Goal: Information Seeking & Learning: Find specific fact

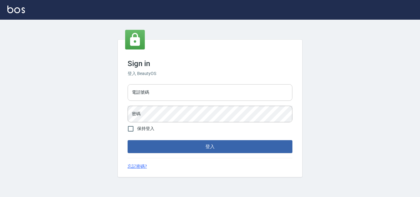
click at [143, 95] on input "電話號碼" at bounding box center [210, 92] width 165 height 17
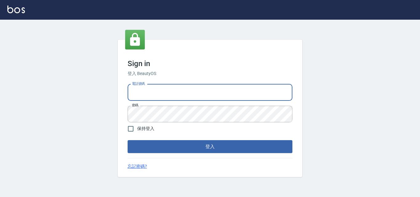
type input "0422211177"
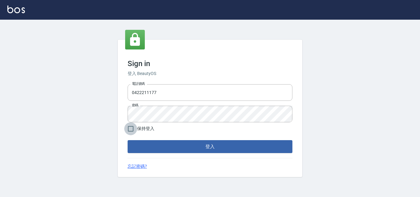
click at [133, 129] on input "保持登入" at bounding box center [130, 128] width 13 height 13
checkbox input "true"
click at [173, 142] on button "登入" at bounding box center [210, 146] width 165 height 13
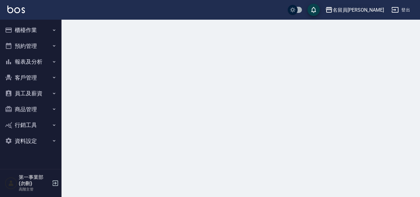
click at [360, 12] on div "名留員[PERSON_NAME]" at bounding box center [358, 10] width 51 height 8
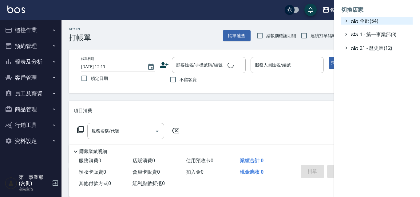
click at [363, 24] on span "全部(54)" at bounding box center [380, 20] width 59 height 7
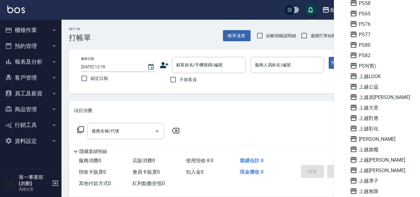
scroll to position [277, 0]
click at [370, 101] on div "AT4 AT6 AT8 AT9 AT11 AT12 AT17 I cut PS9 PS14 PS28 PS29 PS30 PS31 PS35 PS37 PS3…" at bounding box center [380, 29] width 65 height 562
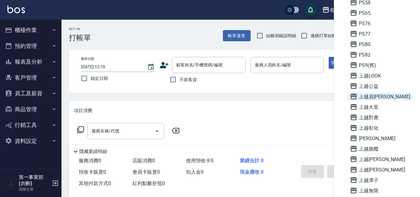
click at [369, 99] on span "上越員[PERSON_NAME]" at bounding box center [380, 96] width 60 height 7
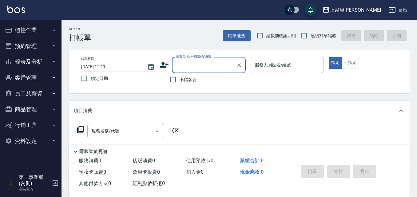
click at [41, 92] on button "員工及薪資" at bounding box center [30, 94] width 57 height 16
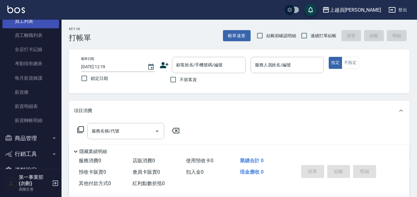
scroll to position [92, 0]
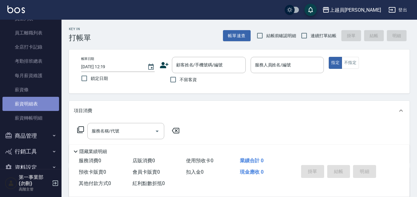
click at [38, 104] on link "薪資明細表" at bounding box center [30, 104] width 57 height 14
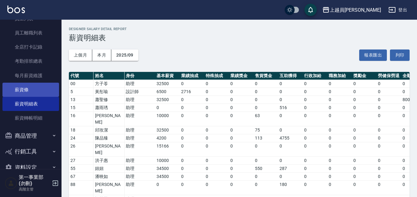
click at [38, 92] on link "薪資條" at bounding box center [30, 90] width 57 height 14
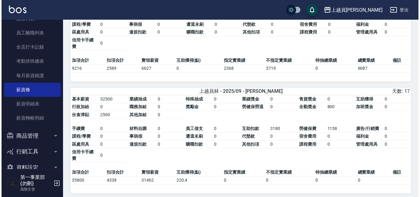
scroll to position [215, 0]
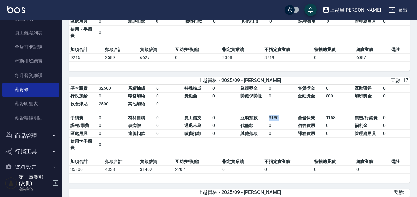
drag, startPoint x: 282, startPoint y: 120, endPoint x: 264, endPoint y: 122, distance: 18.1
click at [264, 122] on tbody "手續費 0 材料自購 0 員工借支 0 互助扣款 3180 勞健保費 1158 廣告/行銷費 0 課程/學費 0 事病假 0 遲退未刷 0 代墊款 0 宿舍費…" at bounding box center [239, 133] width 341 height 38
click at [276, 119] on td "3180" at bounding box center [281, 118] width 29 height 8
drag, startPoint x: 283, startPoint y: 120, endPoint x: 266, endPoint y: 123, distance: 17.1
click at [266, 123] on tbody "手續費 0 材料自購 0 員工借支 0 互助扣款 3180 勞健保費 1158 廣告/行銷費 0 課程/學費 0 事病假 0 遲退未刷 0 代墊款 0 宿舍費…" at bounding box center [239, 133] width 341 height 38
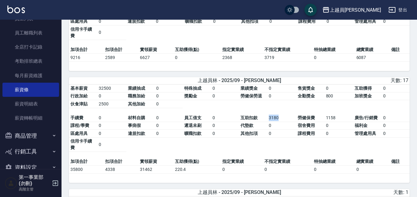
click at [277, 121] on td "3180" at bounding box center [281, 118] width 29 height 8
drag, startPoint x: 281, startPoint y: 121, endPoint x: 268, endPoint y: 122, distance: 13.5
click at [268, 122] on td "3180" at bounding box center [281, 118] width 29 height 8
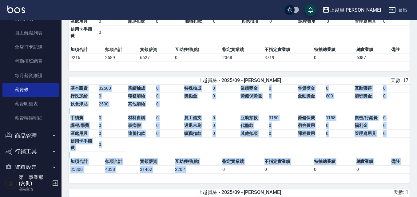
drag, startPoint x: 199, startPoint y: 170, endPoint x: 169, endPoint y: 177, distance: 31.0
click at [169, 177] on div "基本薪資 32500 業績抽成 0 特殊抽成 0 業績獎金 0 售貨獎金 0 互助獲得 0 行政加給 0 職務加給 0 獎勵金 0 勞健保勞退 0 全勤獎金 …" at bounding box center [239, 134] width 341 height 99
click at [174, 174] on td "220.4" at bounding box center [196, 170] width 47 height 8
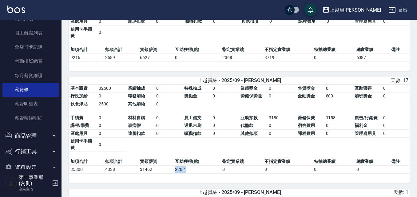
drag, startPoint x: 190, startPoint y: 173, endPoint x: 173, endPoint y: 173, distance: 17.2
click at [173, 173] on tr "35800 4338 31462 220.4 0 0 0 0" at bounding box center [239, 170] width 341 height 8
click at [174, 174] on td "220.4" at bounding box center [196, 170] width 47 height 8
drag, startPoint x: 193, startPoint y: 172, endPoint x: 173, endPoint y: 171, distance: 19.7
click at [173, 171] on td "220.4" at bounding box center [196, 170] width 47 height 8
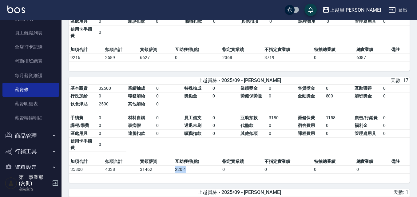
click at [175, 172] on td "220.4" at bounding box center [196, 170] width 47 height 8
drag, startPoint x: 187, startPoint y: 173, endPoint x: 175, endPoint y: 175, distance: 12.7
click at [175, 174] on td "220.4" at bounding box center [196, 170] width 47 height 8
click at [177, 174] on td "220.4" at bounding box center [196, 170] width 47 height 8
drag, startPoint x: 337, startPoint y: 99, endPoint x: 320, endPoint y: 100, distance: 16.7
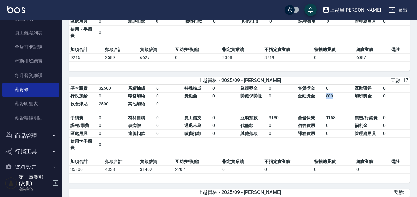
click at [320, 100] on tbody "基本薪資 32500 業績抽成 0 特殊抽成 0 業績獎金 0 售貨獎金 0 互助獲得 0 行政加給 0 職務加給 0 獎勵金 0 勞健保勞退 0 全勤獎金 …" at bounding box center [239, 97] width 341 height 24
click at [333, 120] on td "1158" at bounding box center [339, 118] width 29 height 8
click at [370, 15] on button "上越員[PERSON_NAME]" at bounding box center [352, 10] width 64 height 13
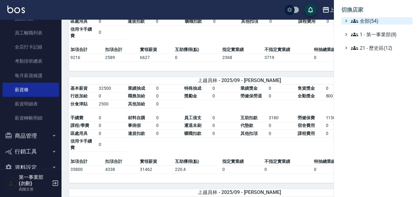
click at [380, 23] on span "全部(54)" at bounding box center [380, 20] width 59 height 7
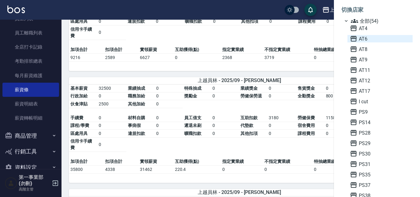
click at [379, 40] on span "AT6" at bounding box center [380, 38] width 60 height 7
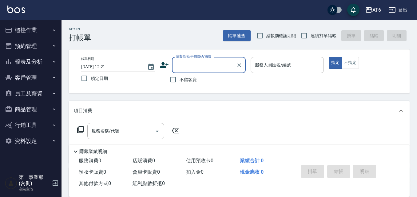
click at [25, 94] on button "員工及薪資" at bounding box center [30, 94] width 57 height 16
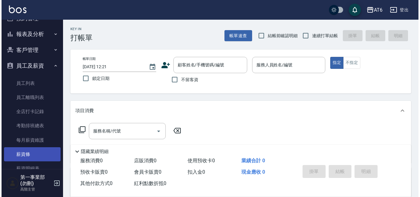
scroll to position [92, 0]
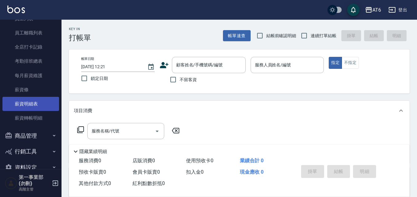
click at [40, 106] on link "薪資明細表" at bounding box center [30, 104] width 57 height 14
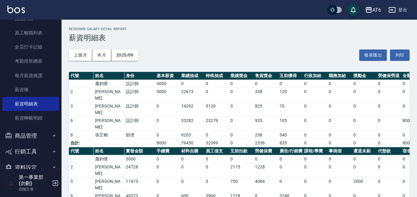
click at [375, 14] on div "AT6" at bounding box center [376, 10] width 9 height 8
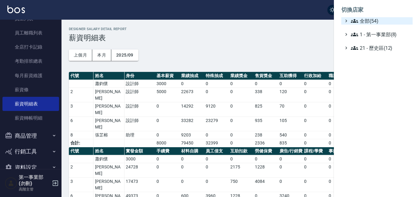
click at [372, 19] on span "全部(54)" at bounding box center [380, 20] width 59 height 7
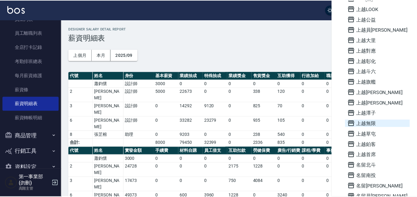
scroll to position [400, 0]
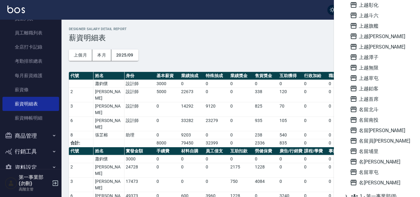
click at [264, 63] on div at bounding box center [210, 98] width 420 height 197
